Goal: Use online tool/utility: Utilize a website feature to perform a specific function

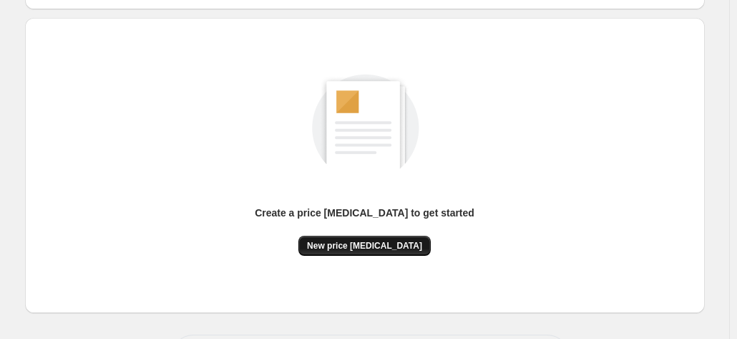
scroll to position [143, 0]
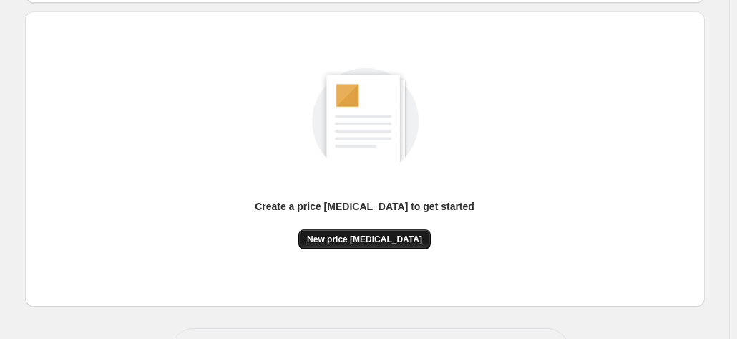
click at [372, 238] on span "New price [MEDICAL_DATA]" at bounding box center [364, 238] width 115 height 11
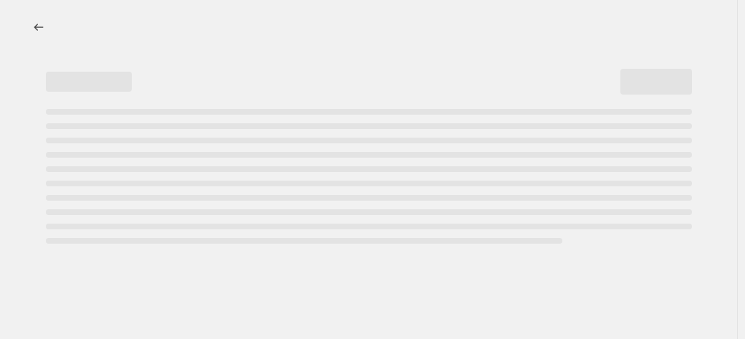
select select "percentage"
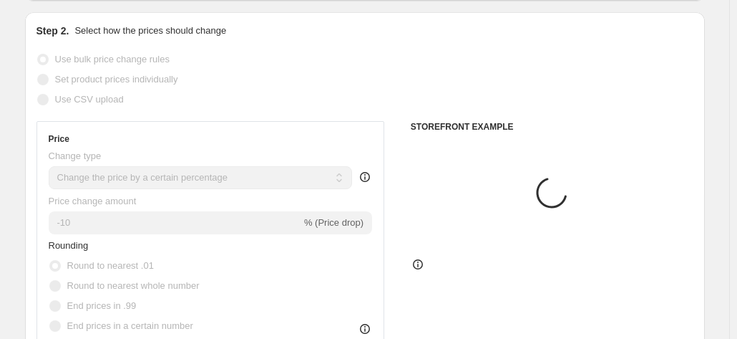
scroll to position [143, 0]
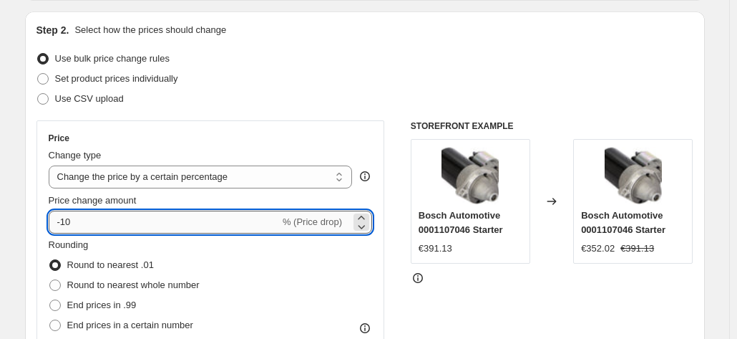
click at [176, 216] on input "-10" at bounding box center [164, 221] width 231 height 23
type input "-1"
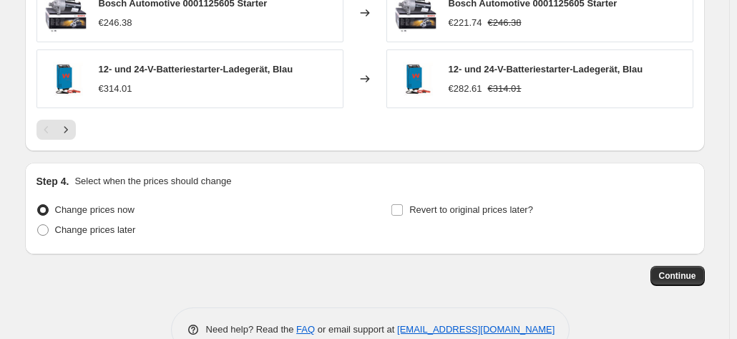
scroll to position [1122, 0]
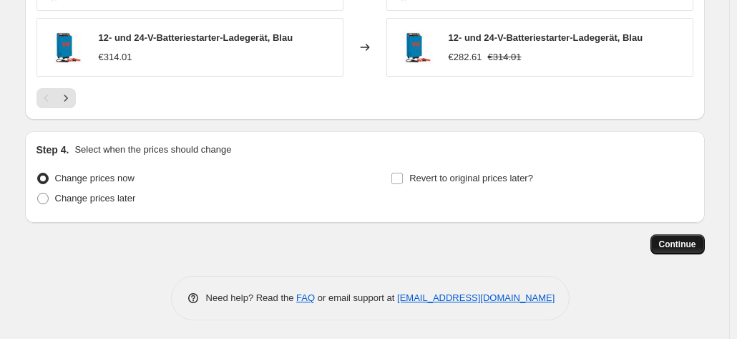
type input "-25"
click at [687, 238] on span "Continue" at bounding box center [677, 243] width 37 height 11
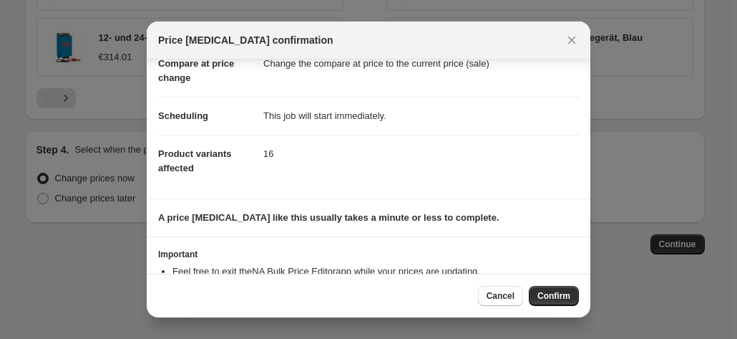
scroll to position [130, 0]
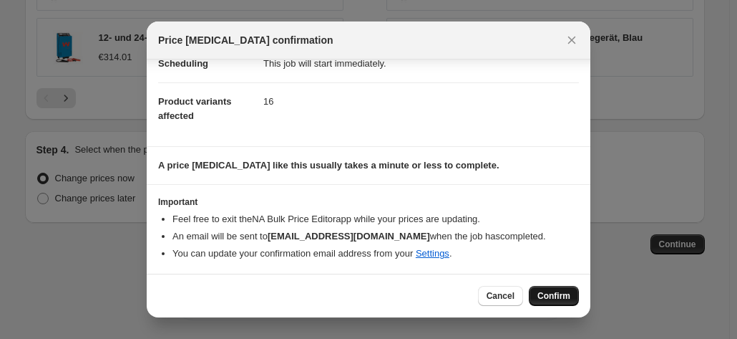
click at [564, 294] on span "Confirm" at bounding box center [554, 295] width 33 height 11
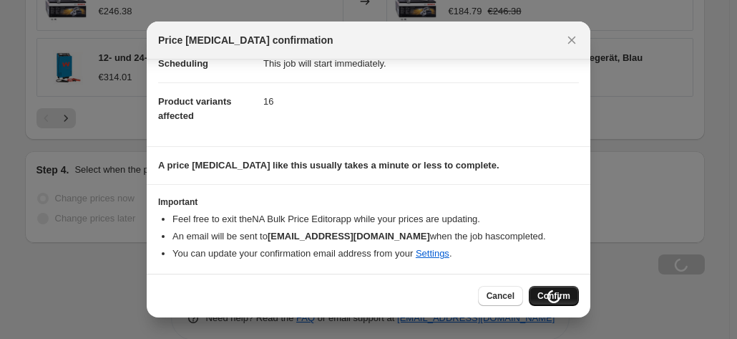
scroll to position [1122, 0]
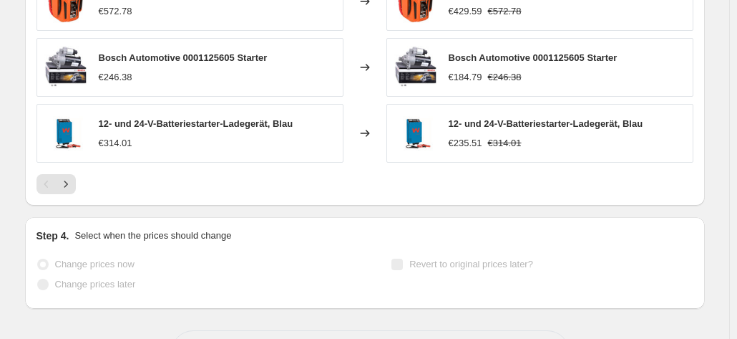
select select "percentage"
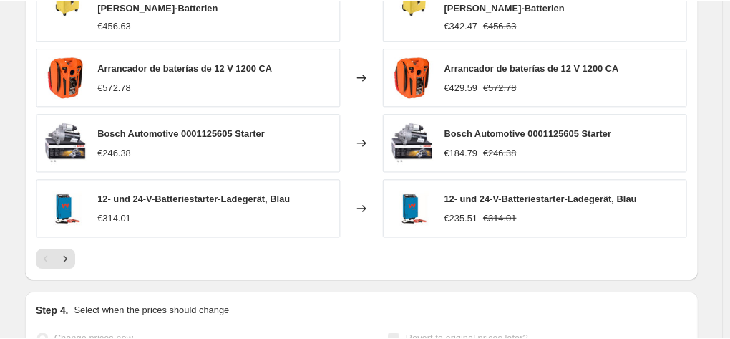
scroll to position [0, 0]
